Goal: Obtain resource: Download file/media

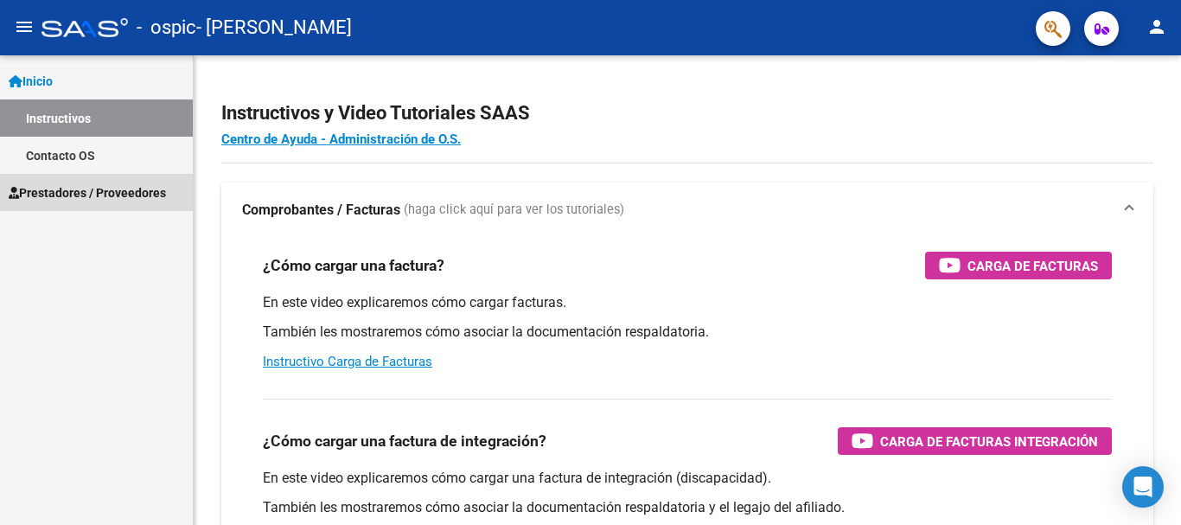
click at [131, 194] on span "Prestadores / Proveedores" at bounding box center [87, 192] width 157 height 19
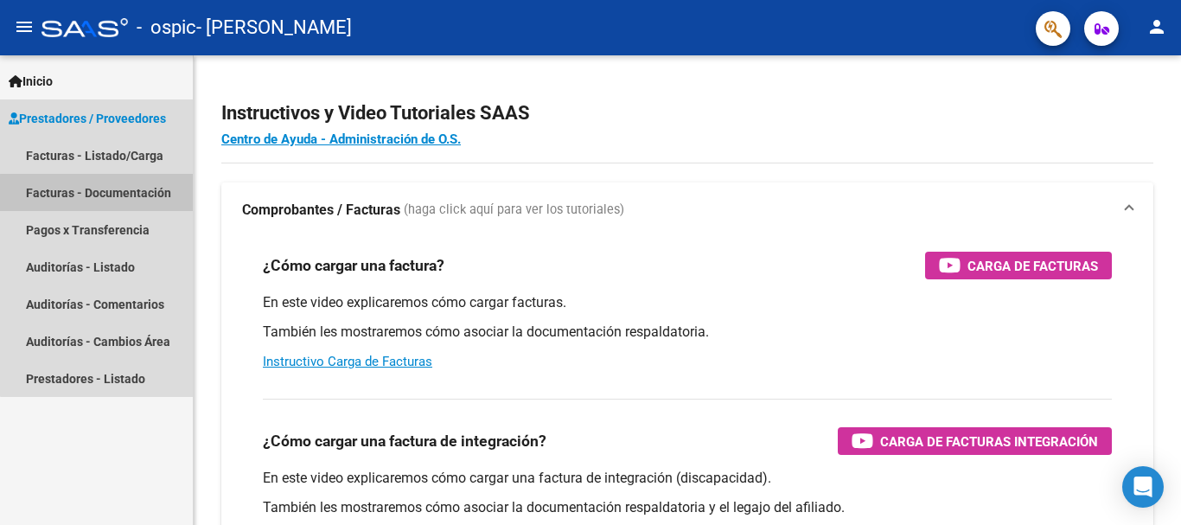
click at [131, 194] on link "Facturas - Documentación" at bounding box center [96, 192] width 193 height 37
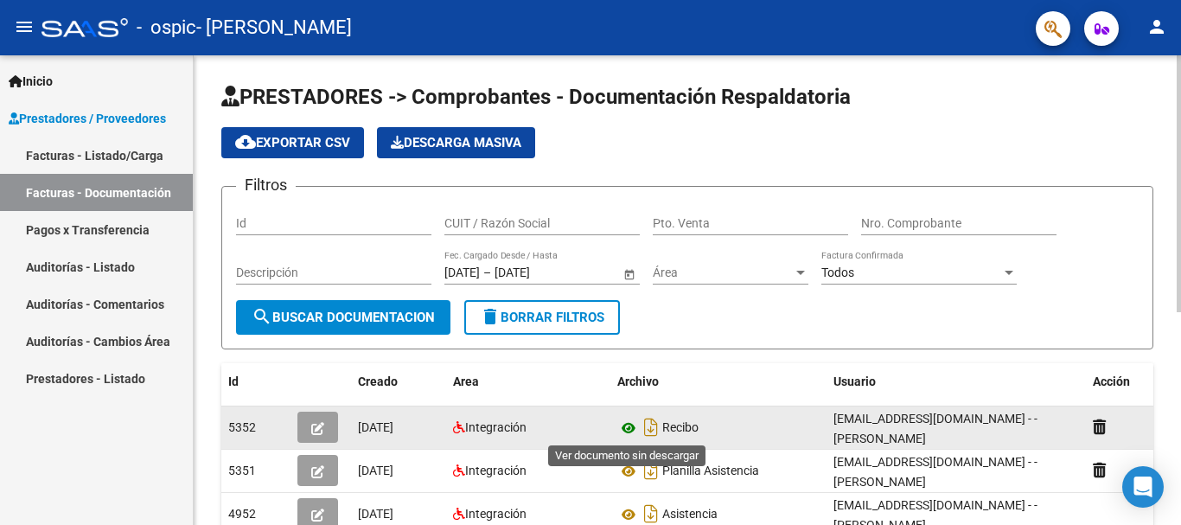
click at [628, 426] on icon at bounding box center [628, 427] width 22 height 21
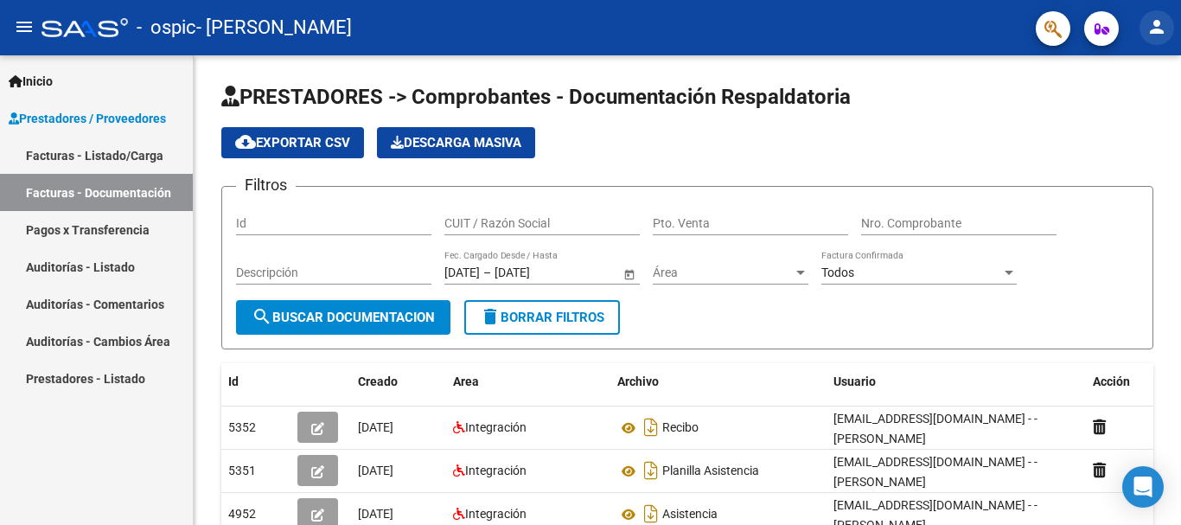
click at [1152, 29] on mat-icon "person" at bounding box center [1156, 26] width 21 height 21
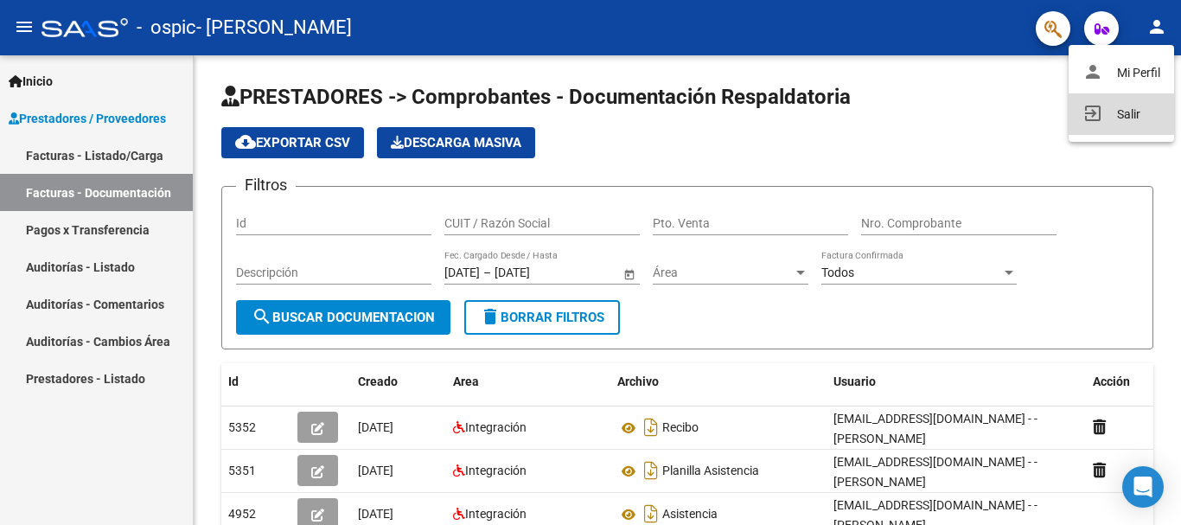
click at [1131, 107] on button "exit_to_app Salir" at bounding box center [1120, 113] width 105 height 41
